Goal: Information Seeking & Learning: Learn about a topic

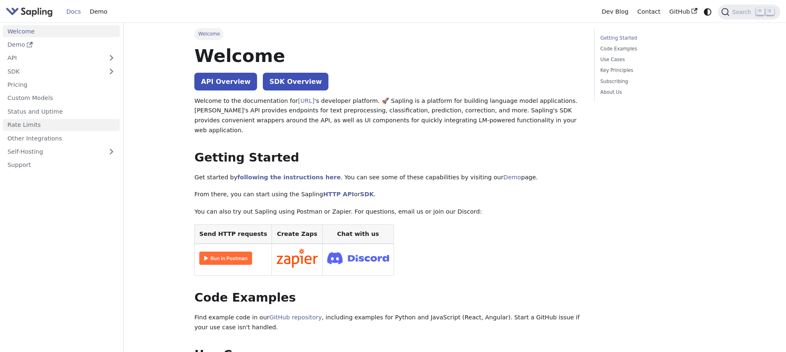
click at [36, 124] on link "Rate Limits" at bounding box center [61, 125] width 117 height 12
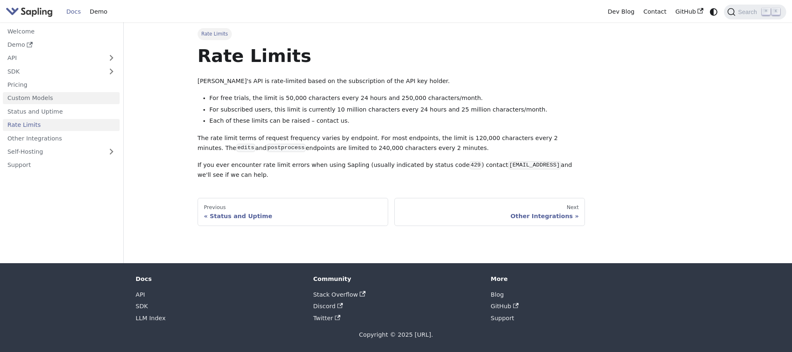
click at [42, 98] on link "Custom Models" at bounding box center [61, 98] width 117 height 12
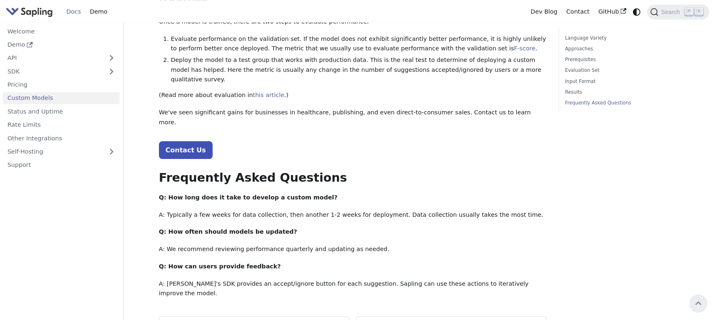
scroll to position [856, 0]
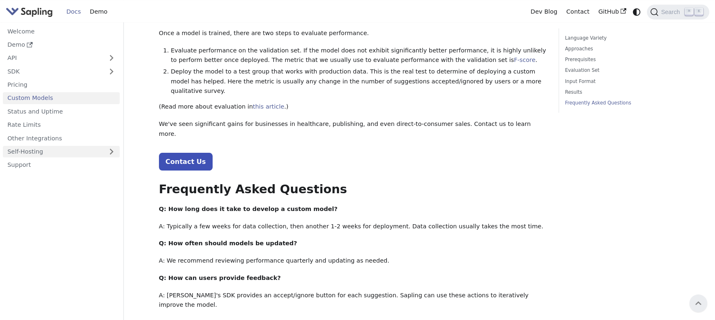
click at [40, 149] on link "Self-Hosting" at bounding box center [61, 152] width 117 height 12
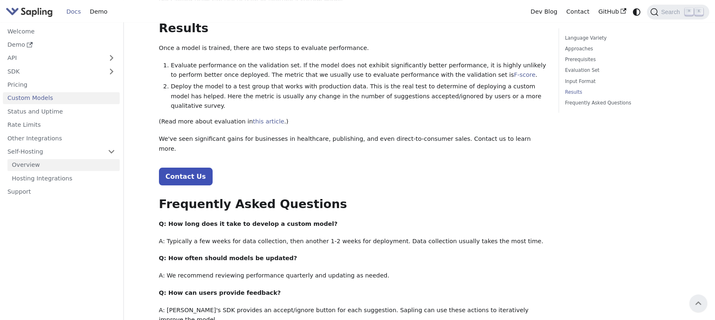
scroll to position [842, 0]
click at [23, 166] on link "Overview" at bounding box center [63, 165] width 112 height 12
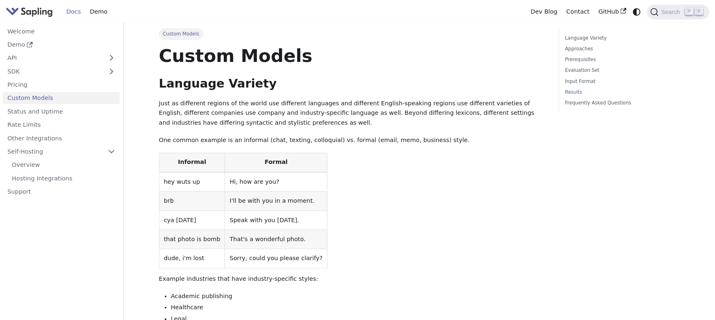
scroll to position [842, 0]
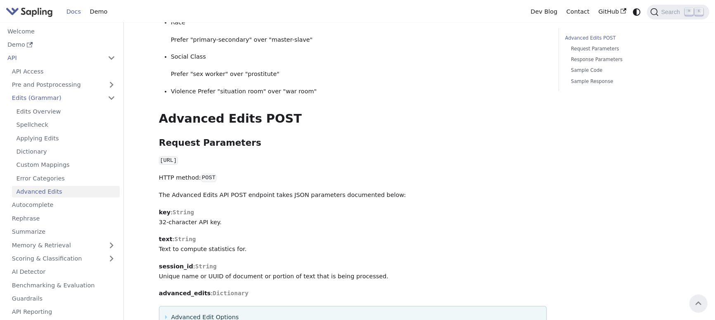
scroll to position [623, 0]
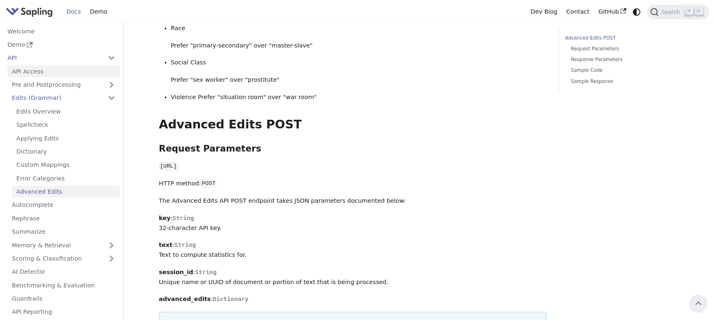
click at [33, 69] on link "API Access" at bounding box center [63, 71] width 112 height 12
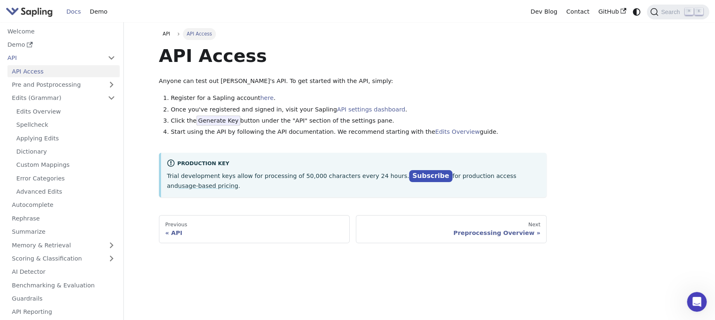
scroll to position [623, 0]
